Goal: Task Accomplishment & Management: Manage account settings

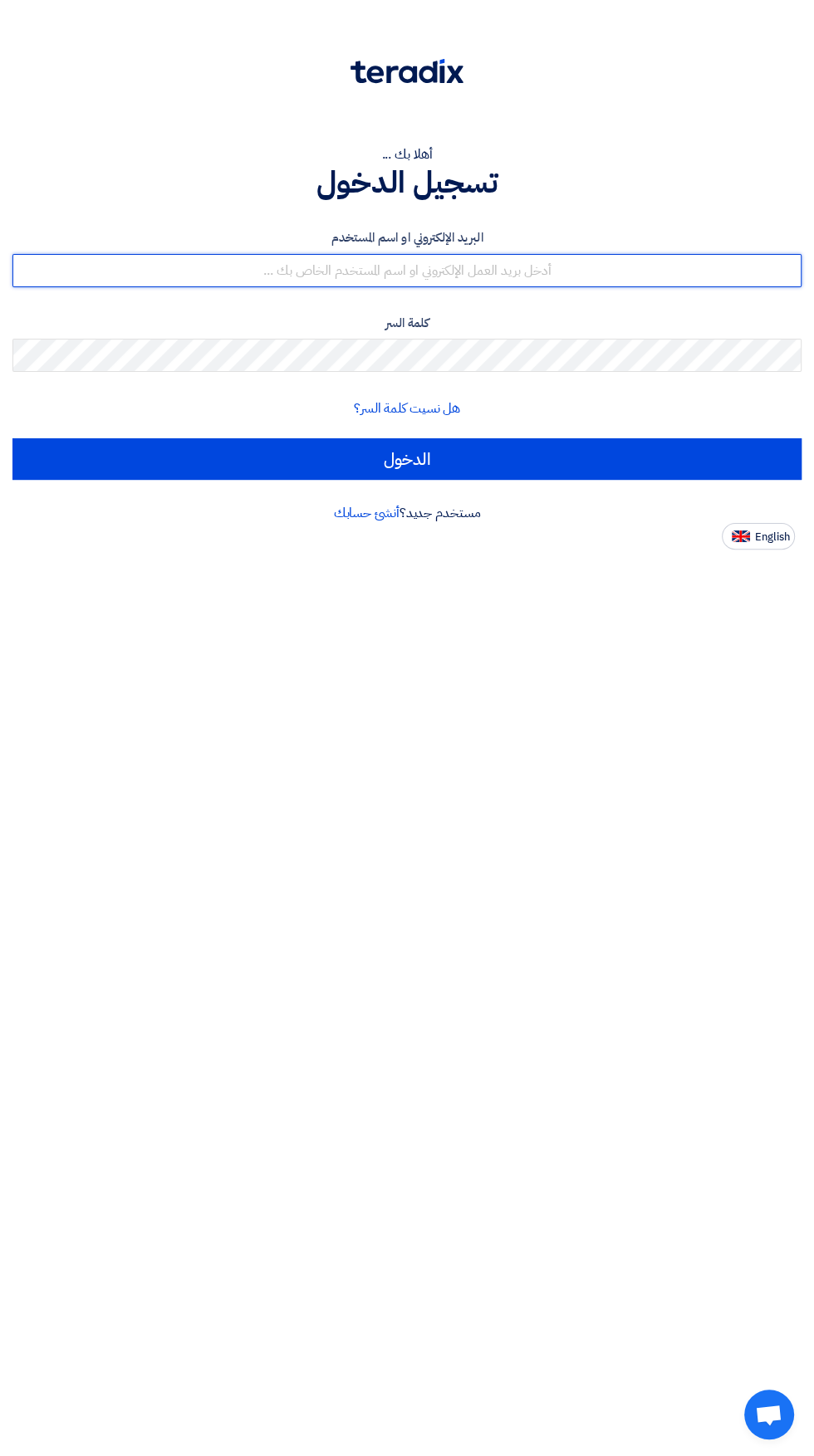
click at [548, 267] on input "text" at bounding box center [407, 270] width 789 height 33
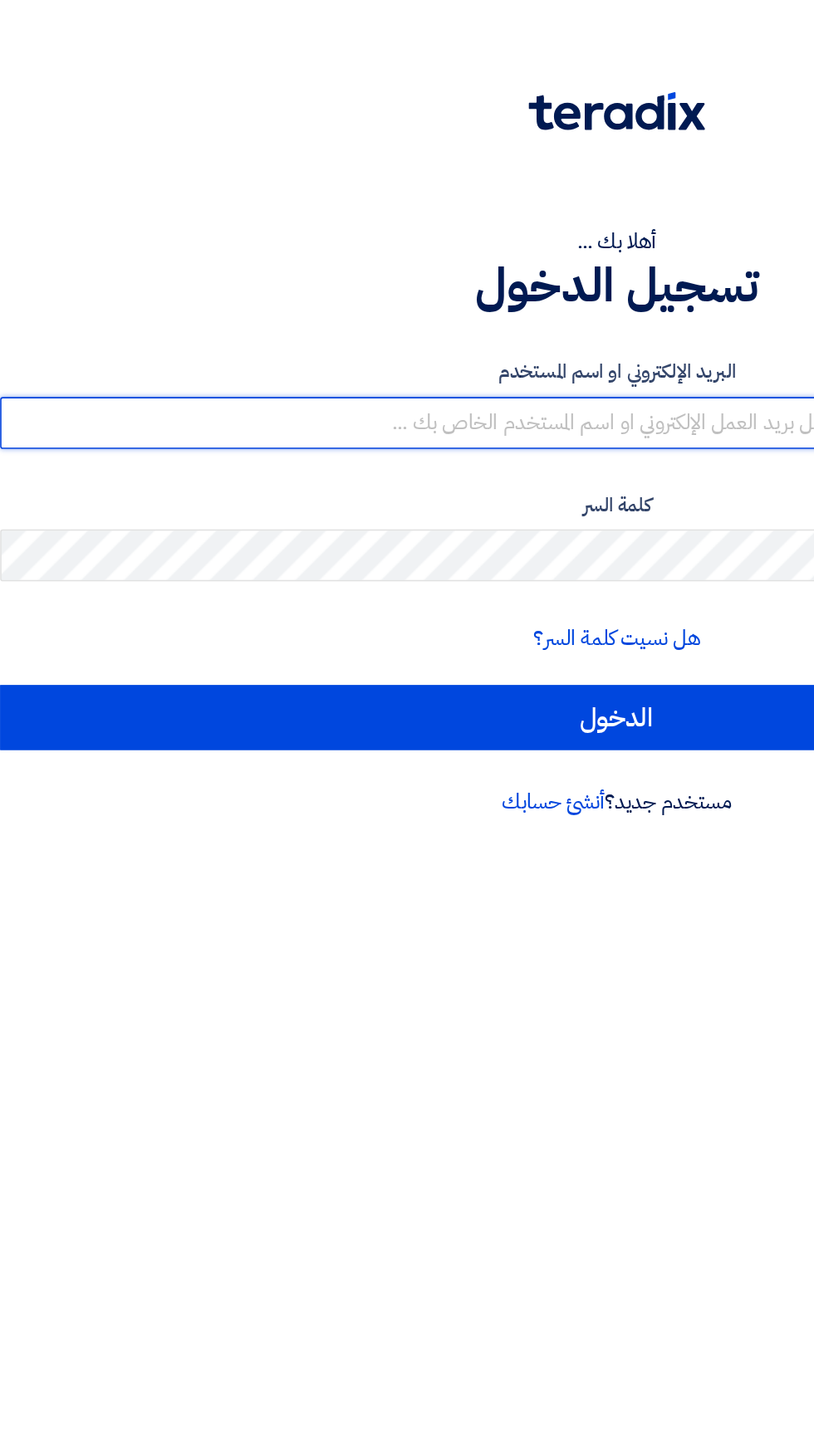
type input "[EMAIL_ADDRESS][DOMAIN_NAME]"
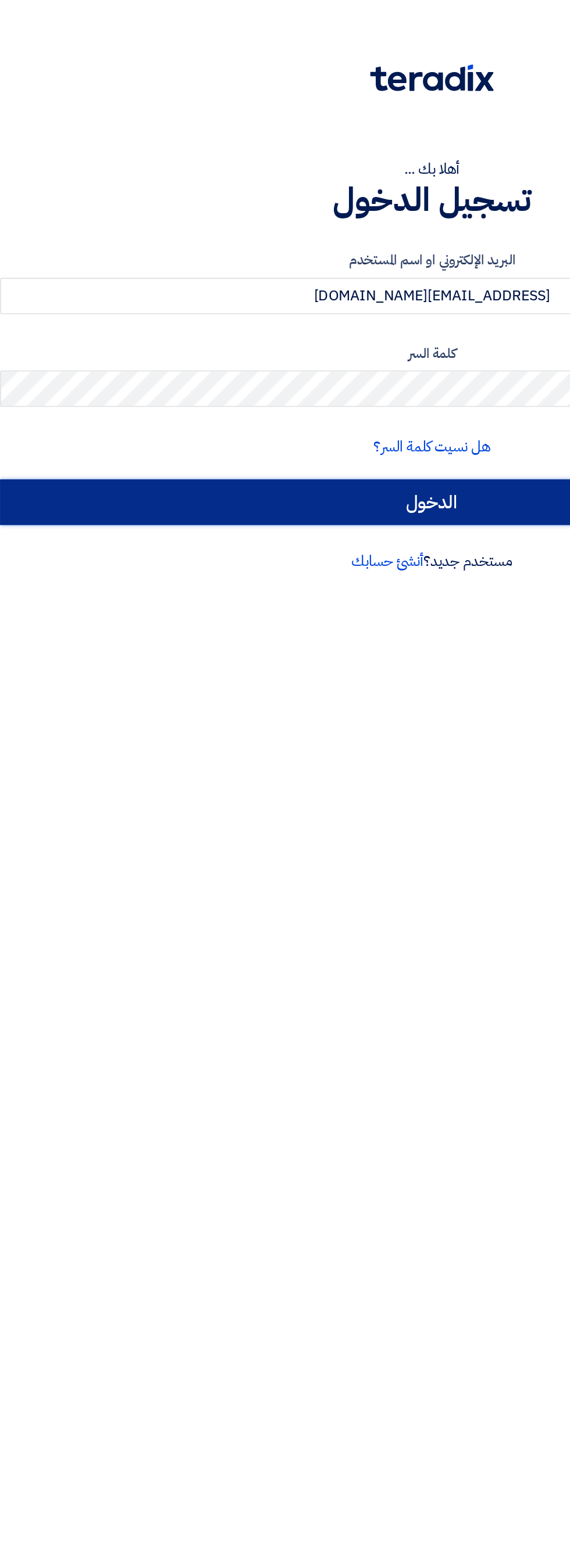
click at [317, 318] on input "الدخول" at bounding box center [285, 321] width 552 height 29
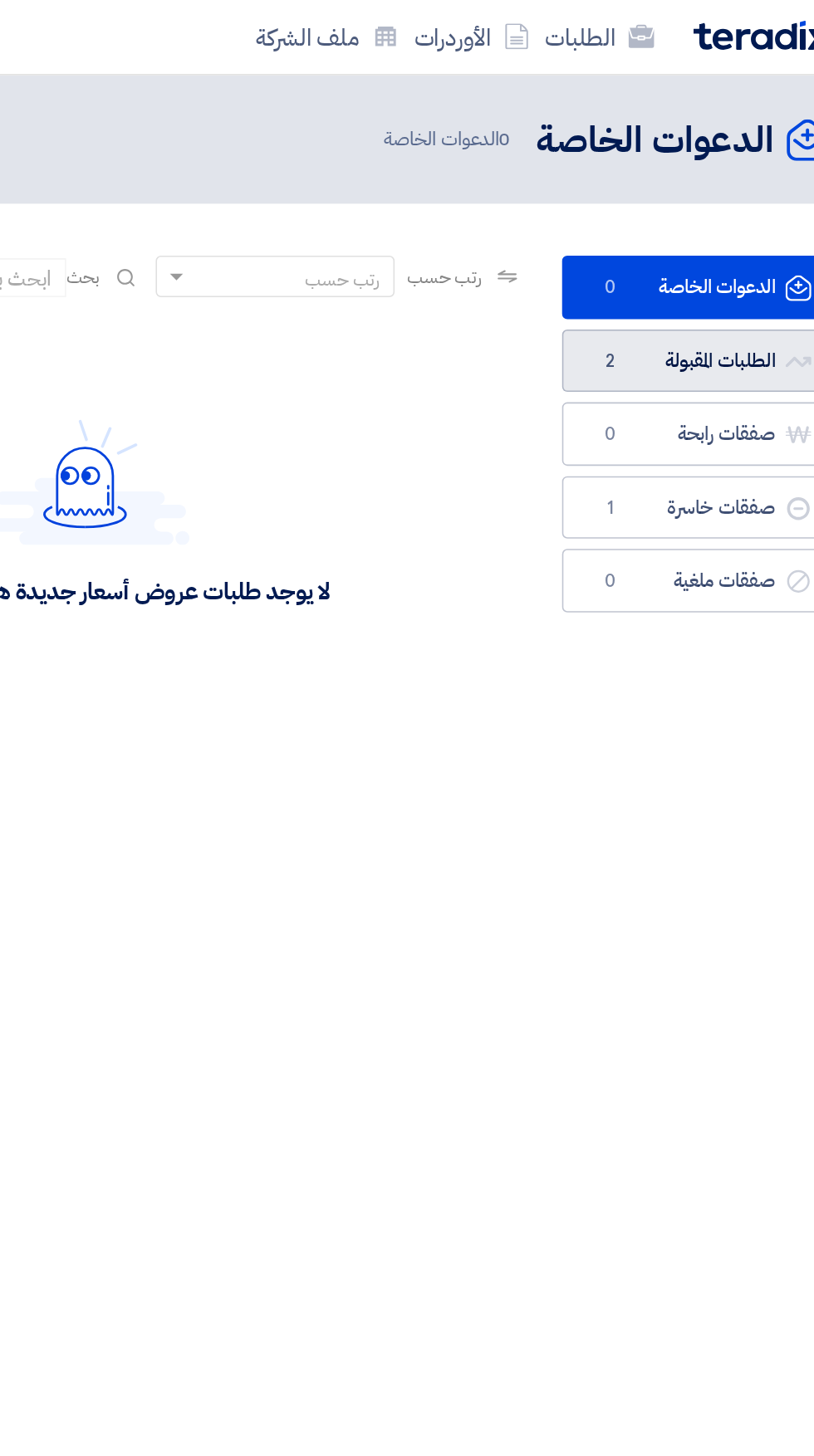
click at [711, 219] on link "الطلبات المقبولة الطلبات المقبولة 2" at bounding box center [699, 231] width 170 height 41
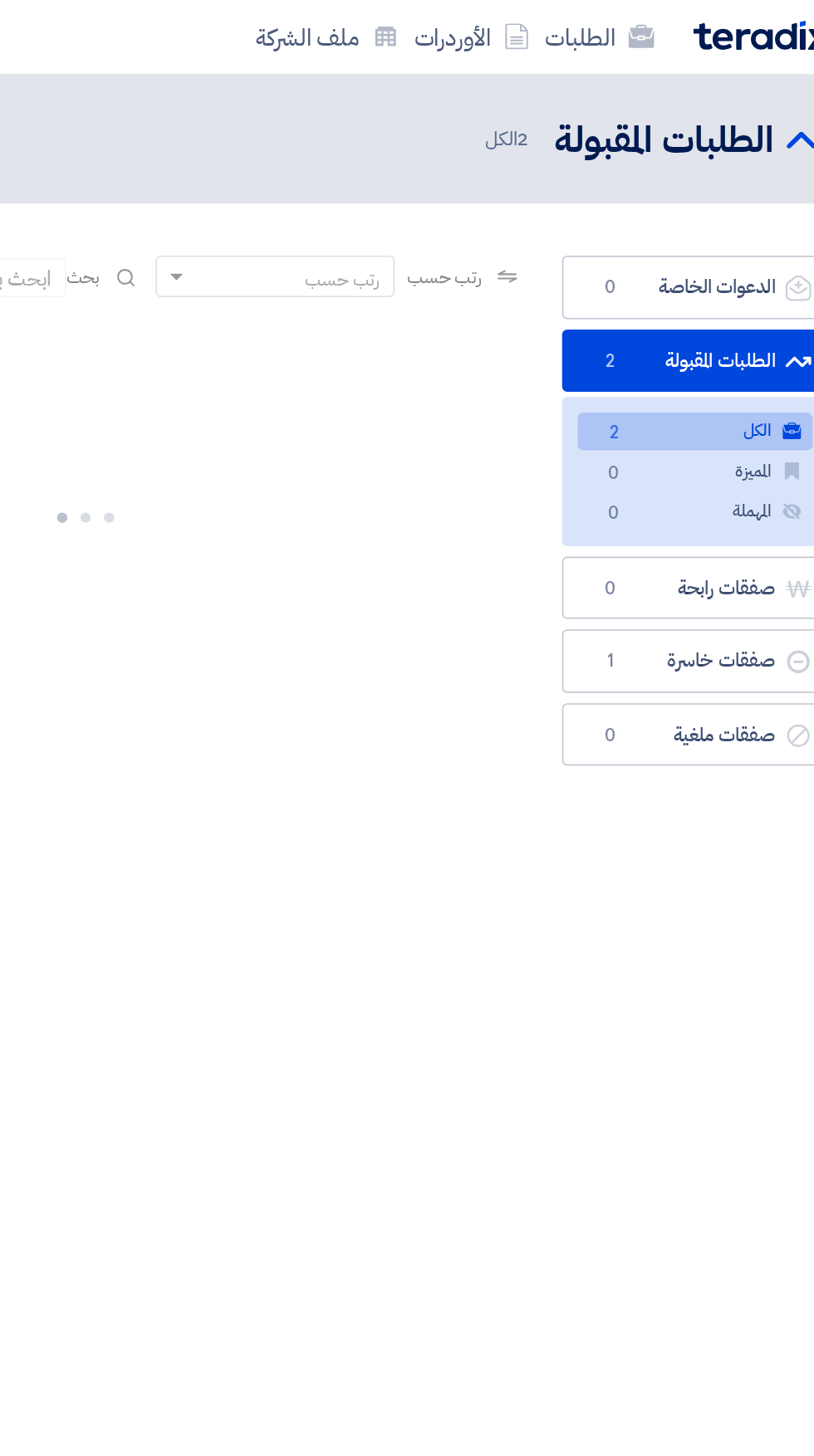
click at [697, 264] on link "الكل الكل 2" at bounding box center [699, 276] width 150 height 25
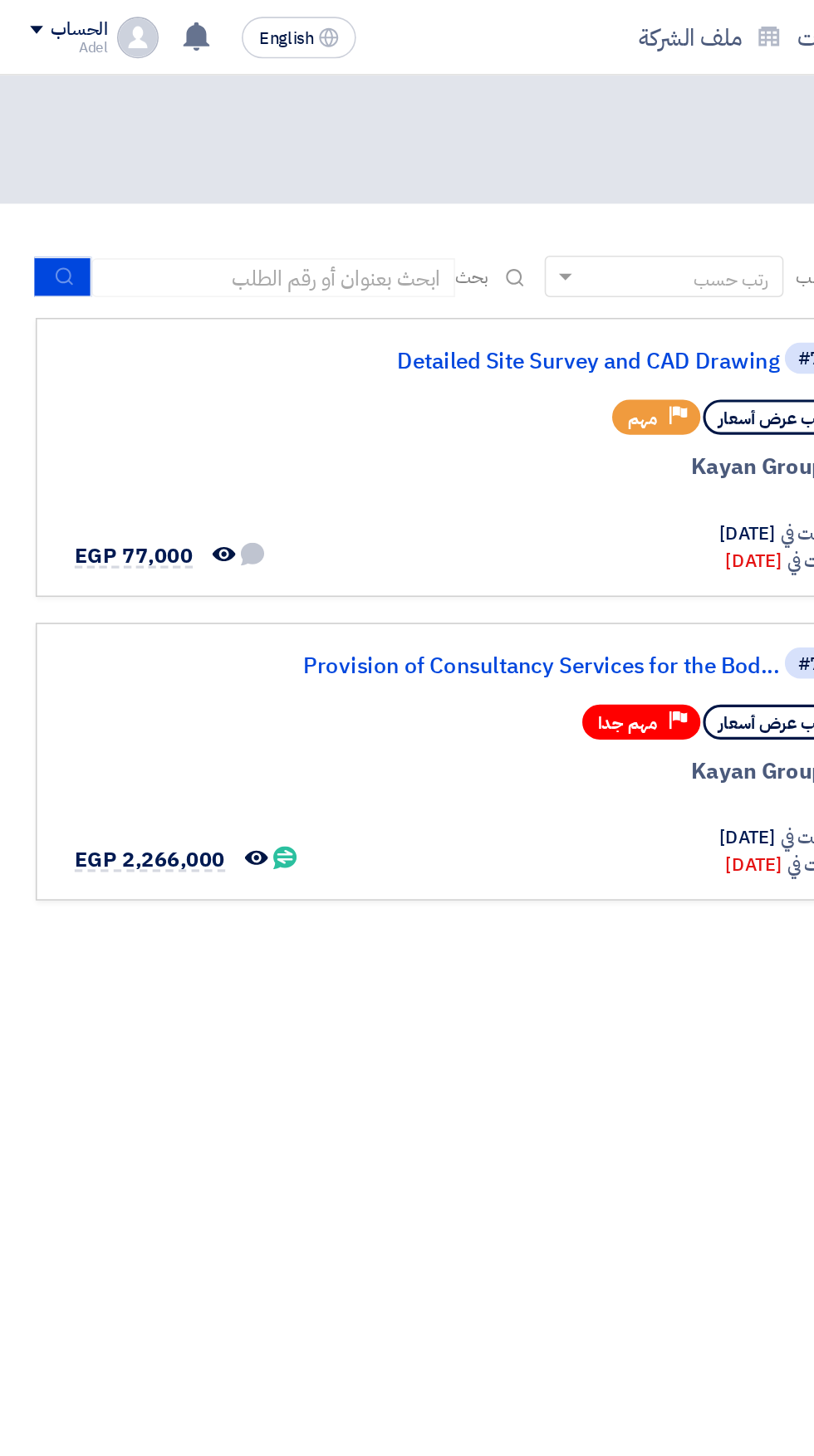
scroll to position [0, -4]
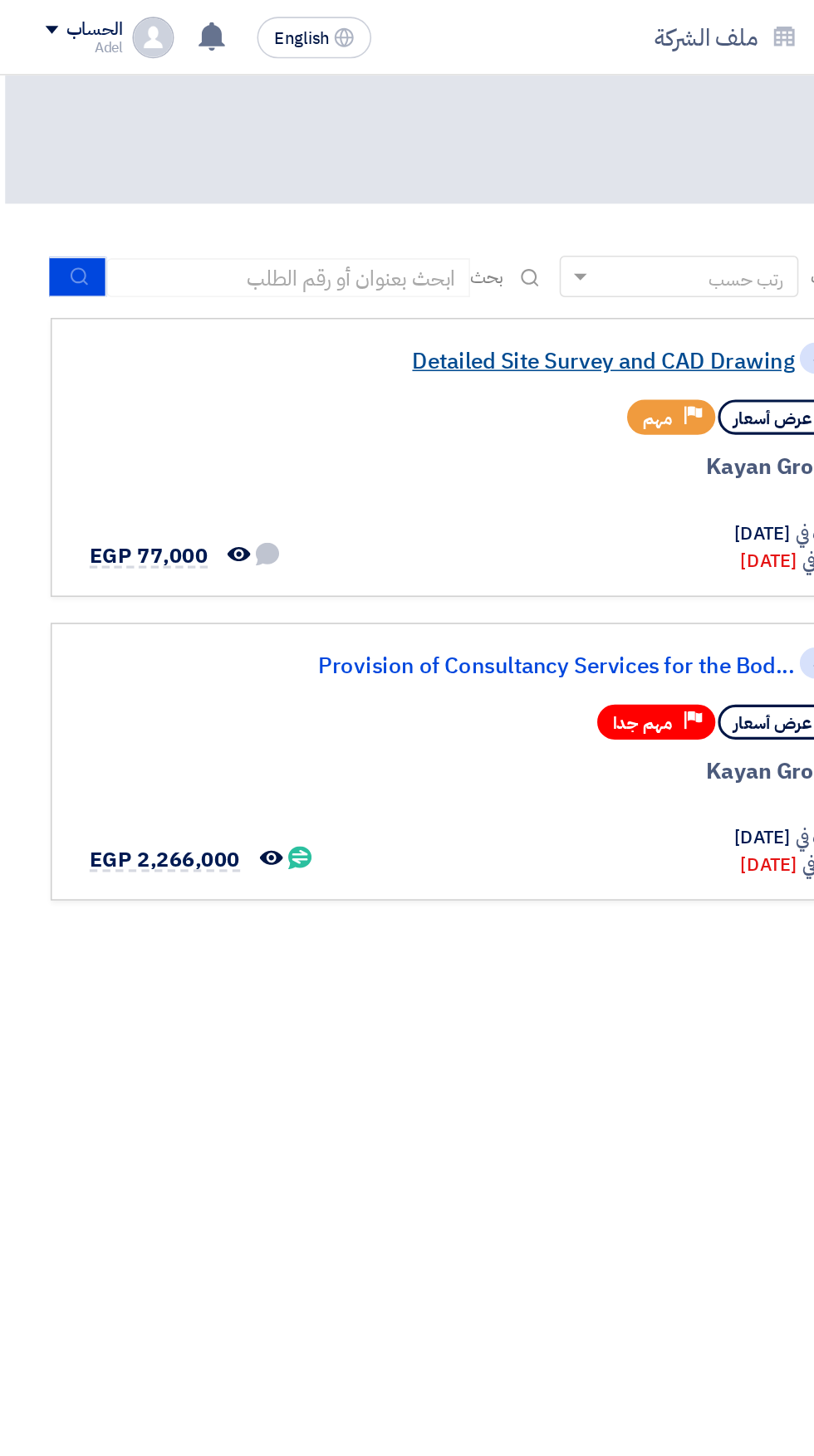
click at [362, 229] on link "Detailed Site Survey and CAD Drawing" at bounding box center [342, 232] width 332 height 15
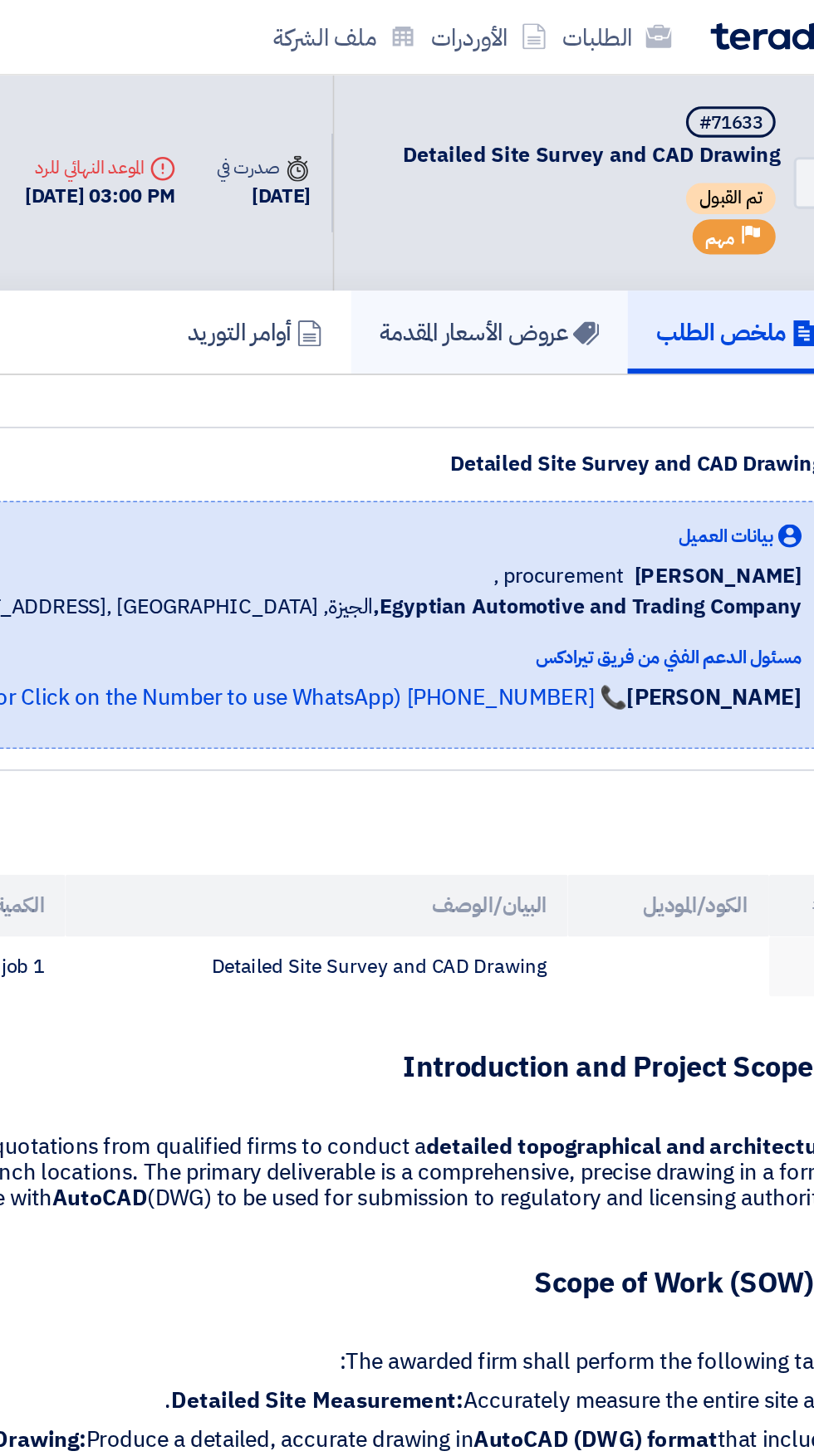
click at [565, 207] on h5 "عروض الأسعار المقدمة" at bounding box center [557, 212] width 141 height 19
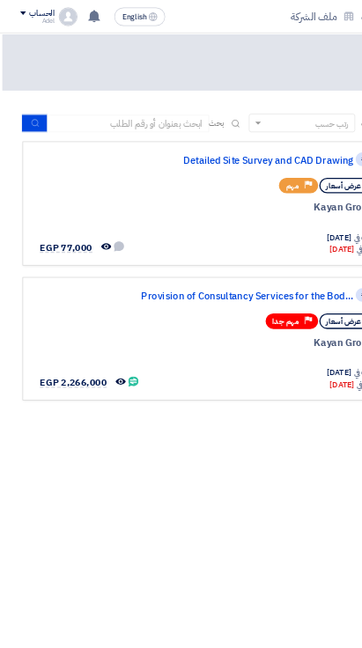
scroll to position [0, -38]
